Goal: Check status

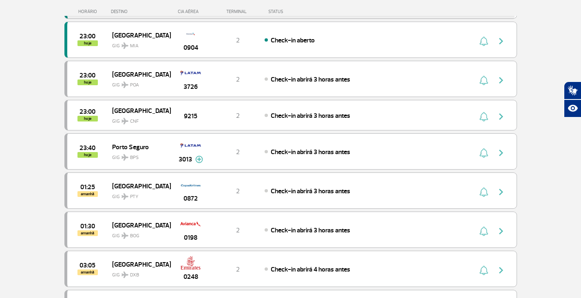
scroll to position [1019, 0]
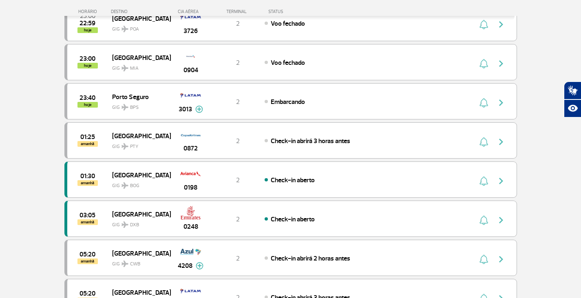
scroll to position [245, 0]
